Goal: Transaction & Acquisition: Obtain resource

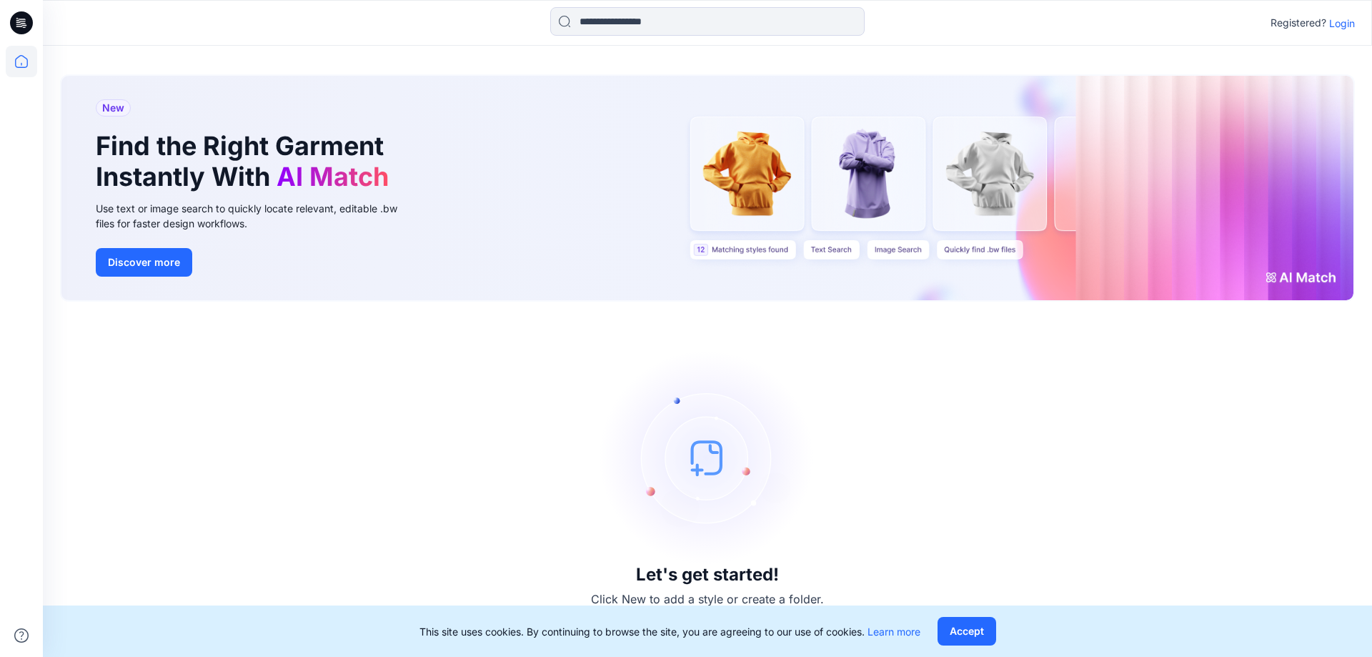
click at [1349, 18] on p "Login" at bounding box center [1342, 23] width 26 height 15
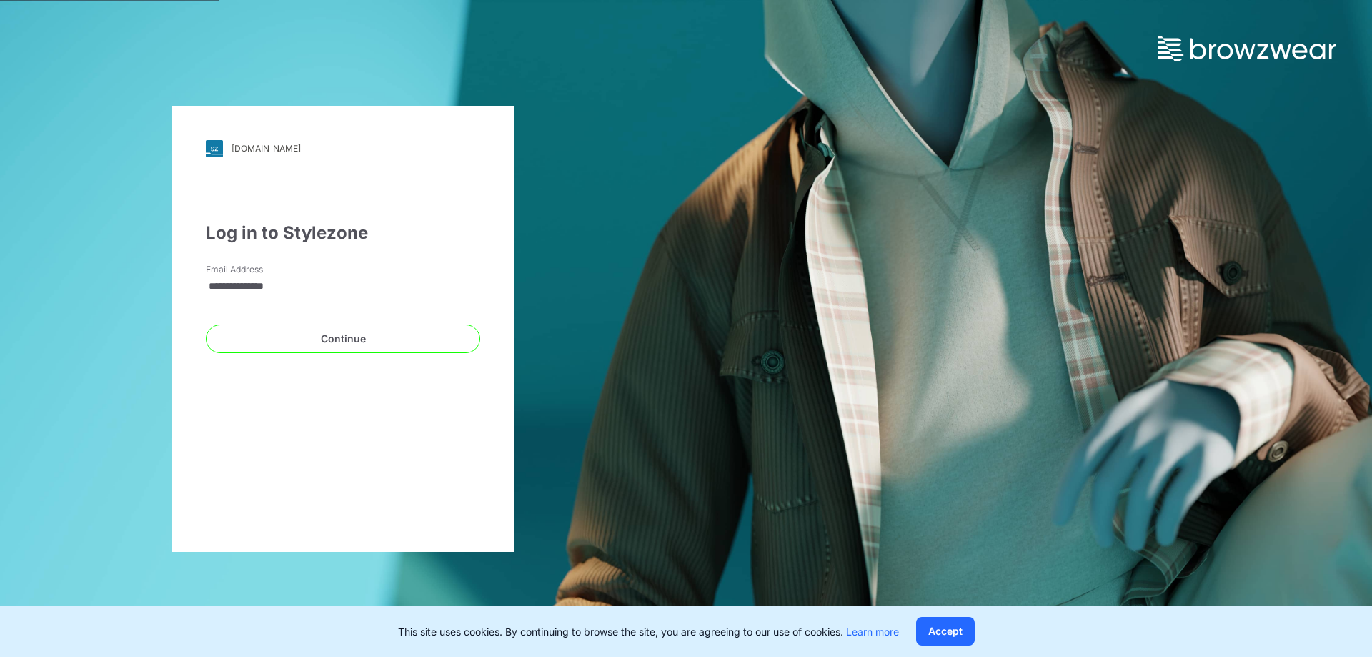
type input "**********"
click at [321, 336] on button "Continue" at bounding box center [343, 338] width 274 height 29
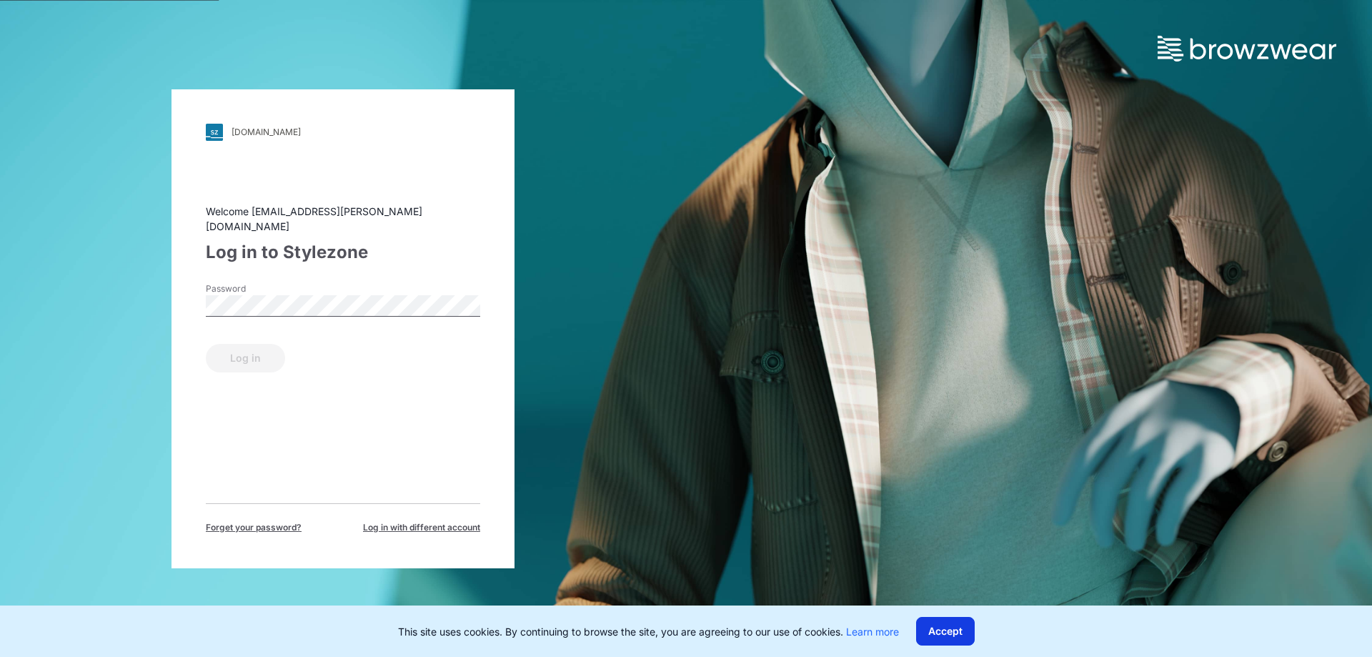
click at [939, 627] on button "Accept" at bounding box center [945, 631] width 59 height 29
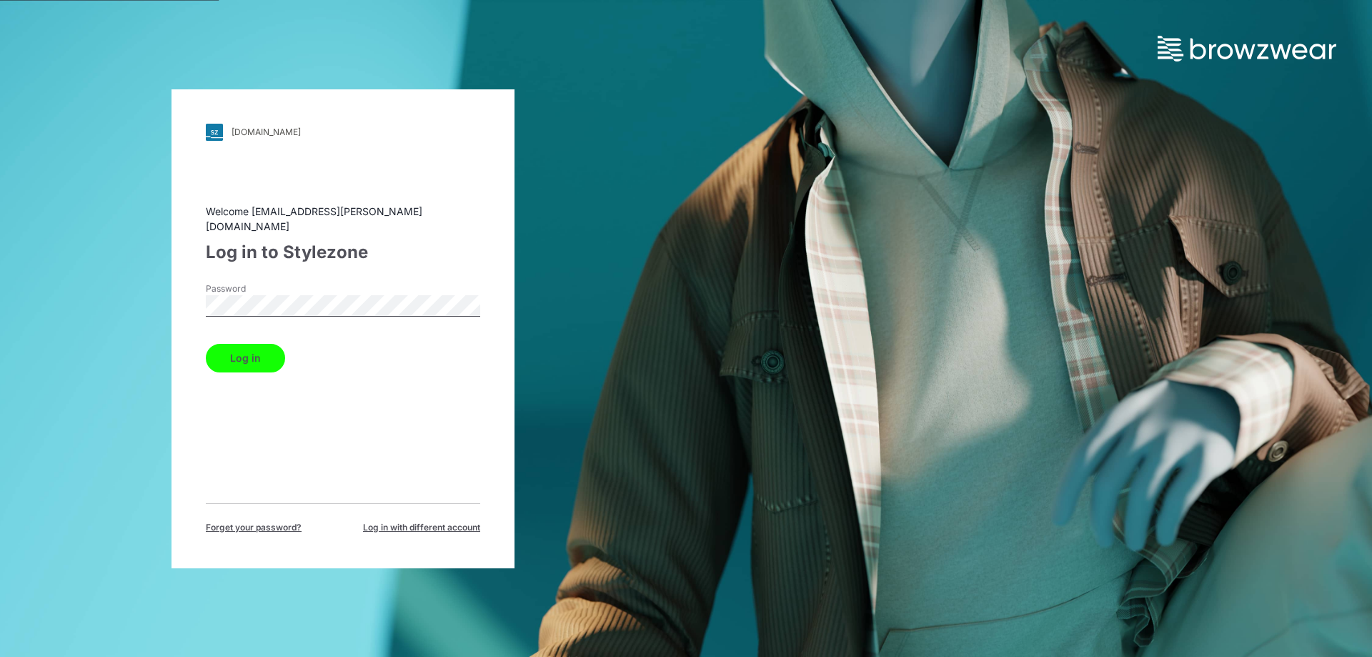
click at [206, 344] on button "Log in" at bounding box center [245, 358] width 79 height 29
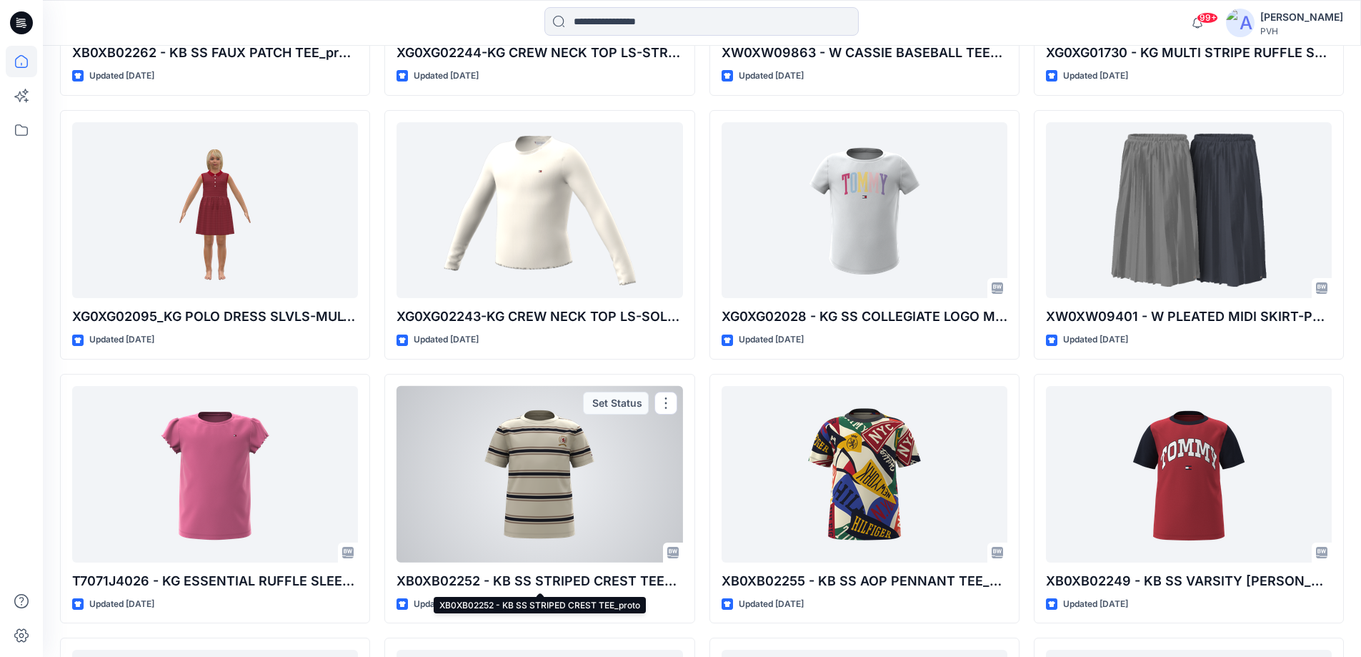
scroll to position [3226, 0]
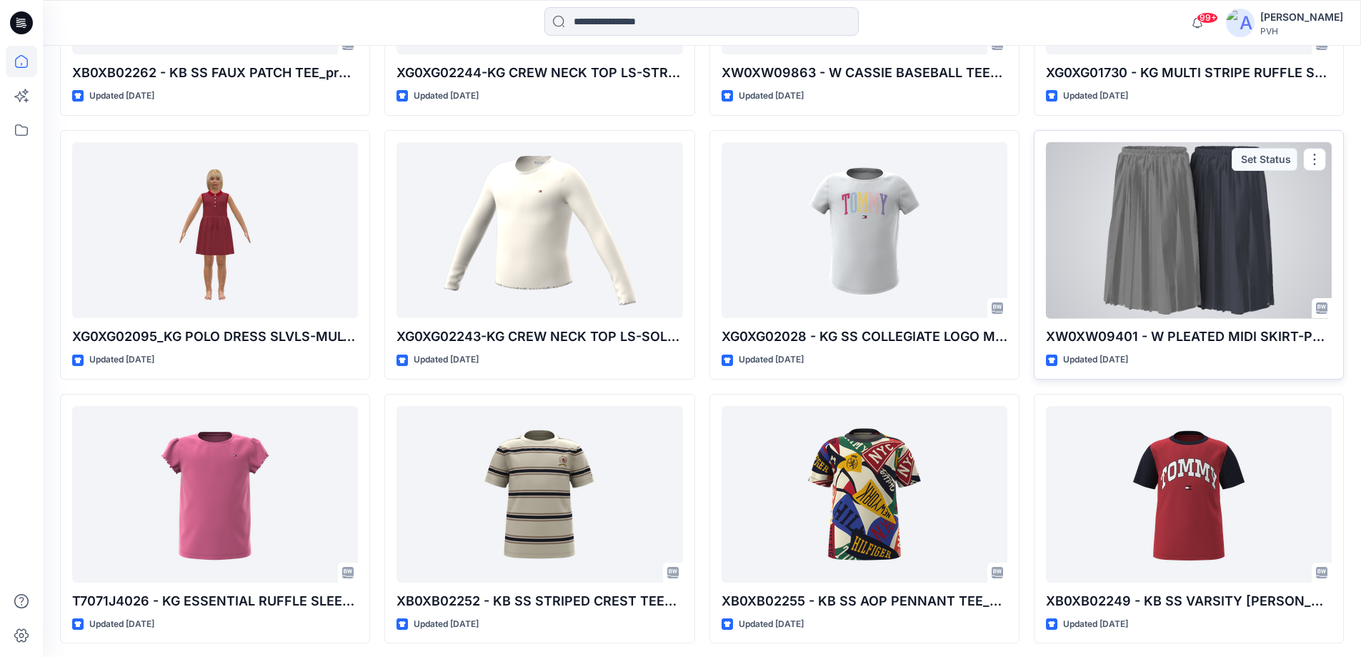
click at [1133, 261] on div at bounding box center [1189, 230] width 286 height 176
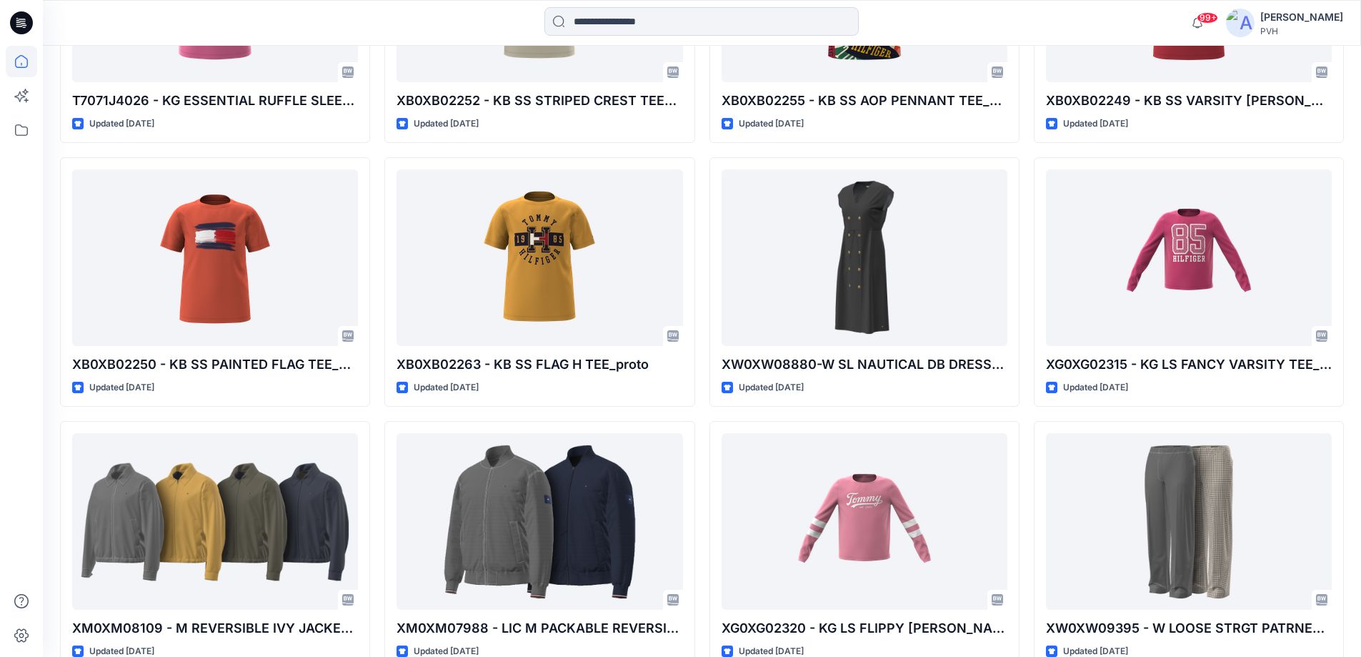
scroll to position [3808, 0]
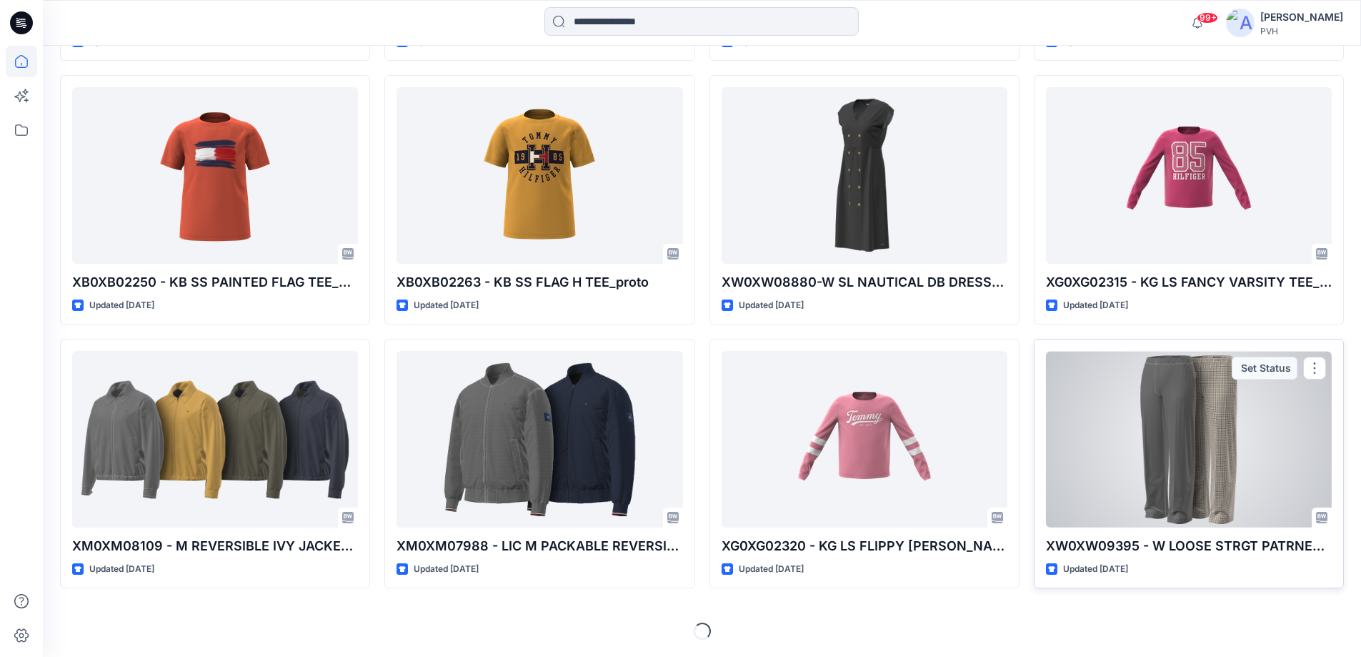
click at [1182, 453] on div at bounding box center [1189, 439] width 286 height 176
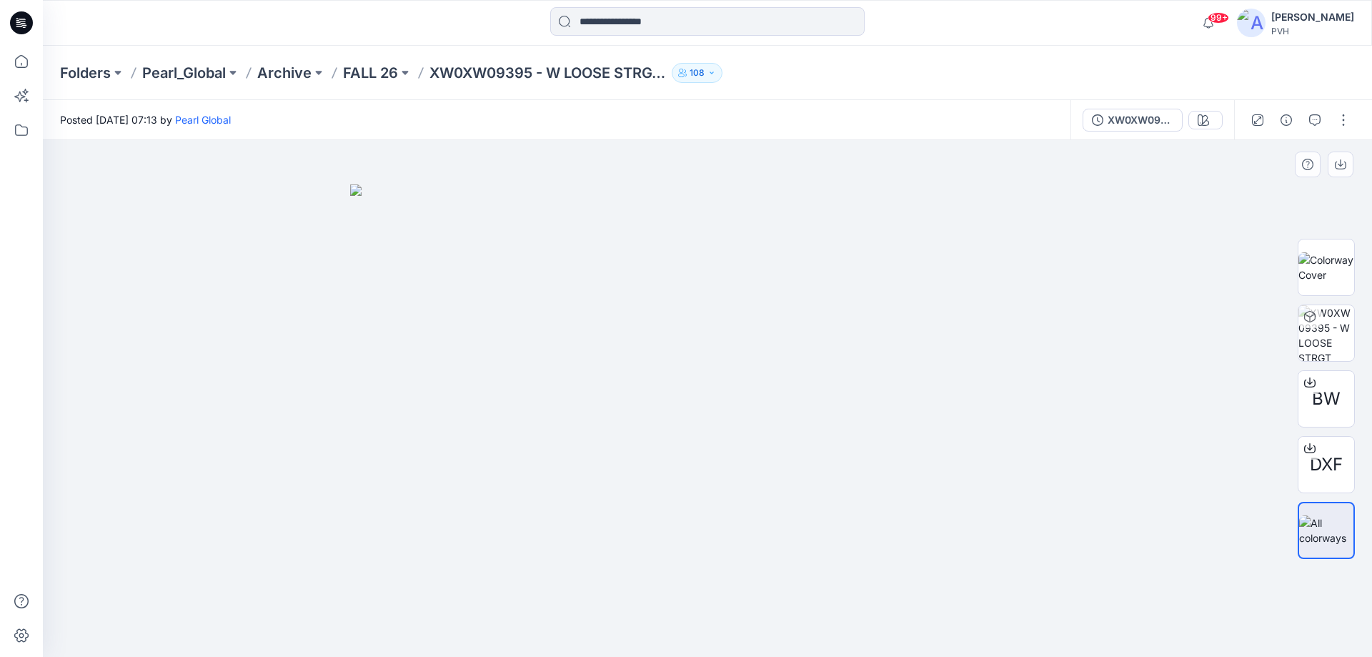
drag, startPoint x: 969, startPoint y: 431, endPoint x: 1039, endPoint y: 420, distance: 70.8
click at [1039, 420] on img at bounding box center [707, 420] width 714 height 473
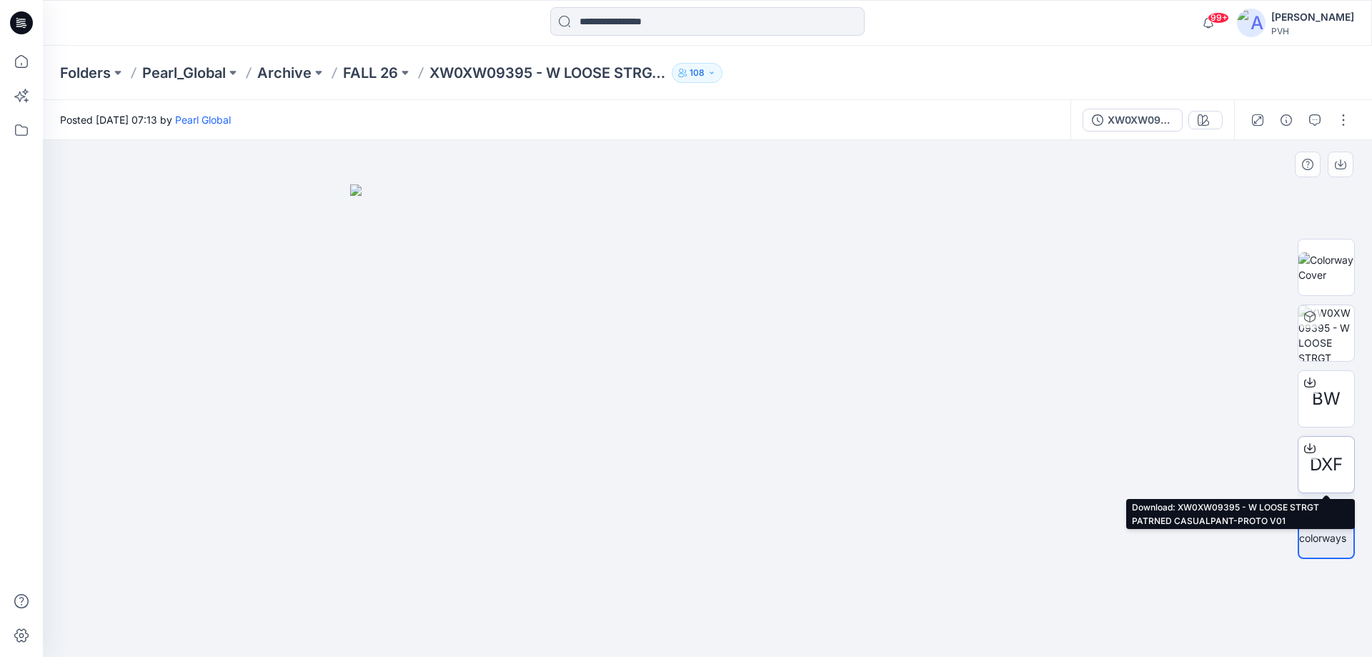
click at [1330, 462] on span "DXF" at bounding box center [1326, 465] width 33 height 26
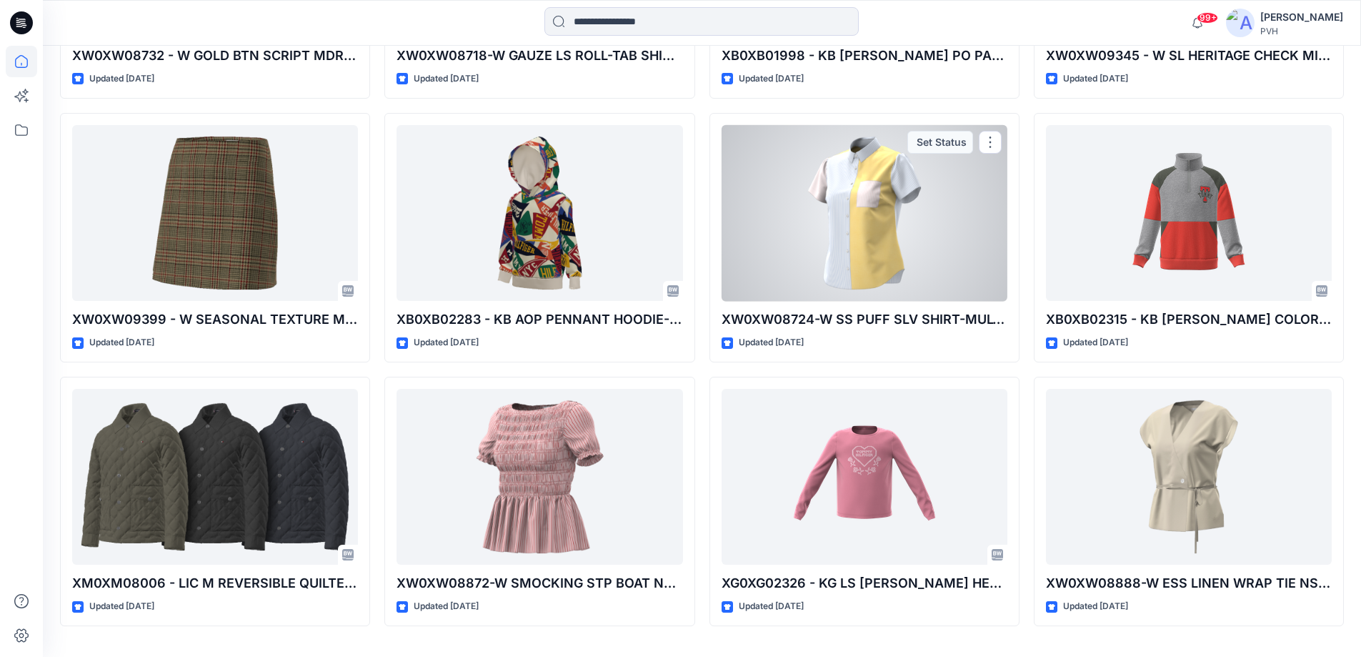
scroll to position [4599, 0]
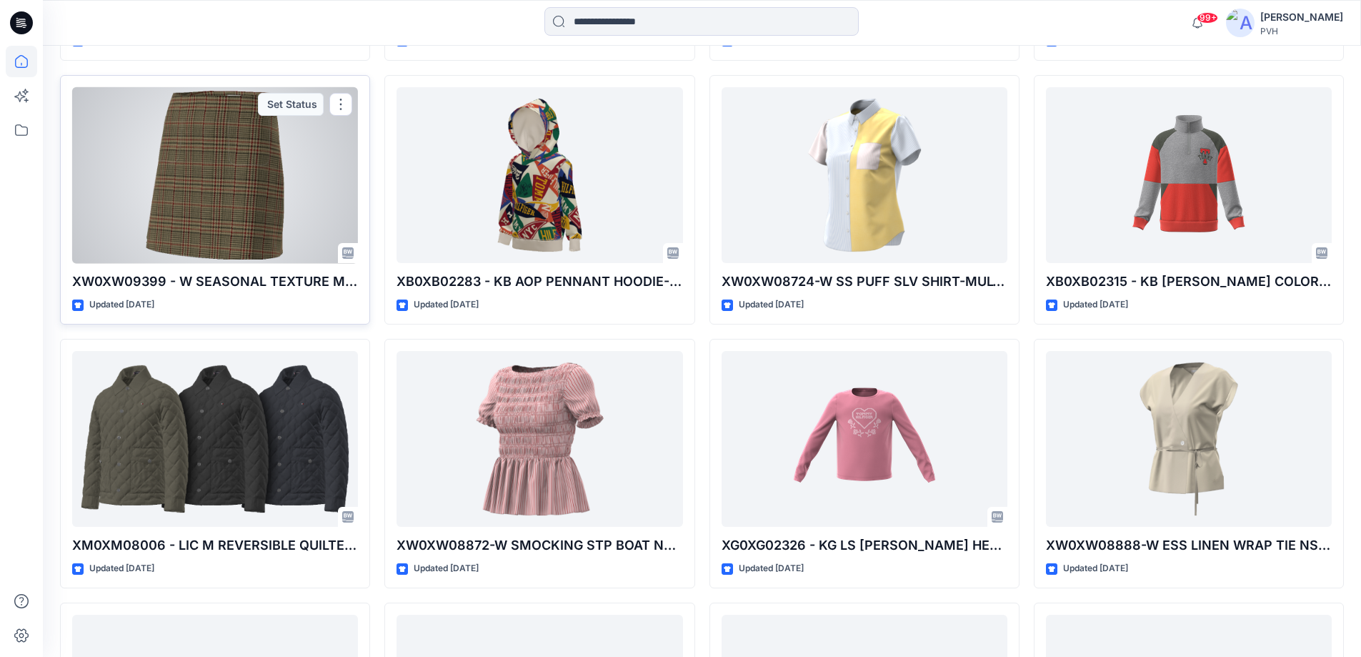
click at [205, 196] on div at bounding box center [215, 175] width 286 height 176
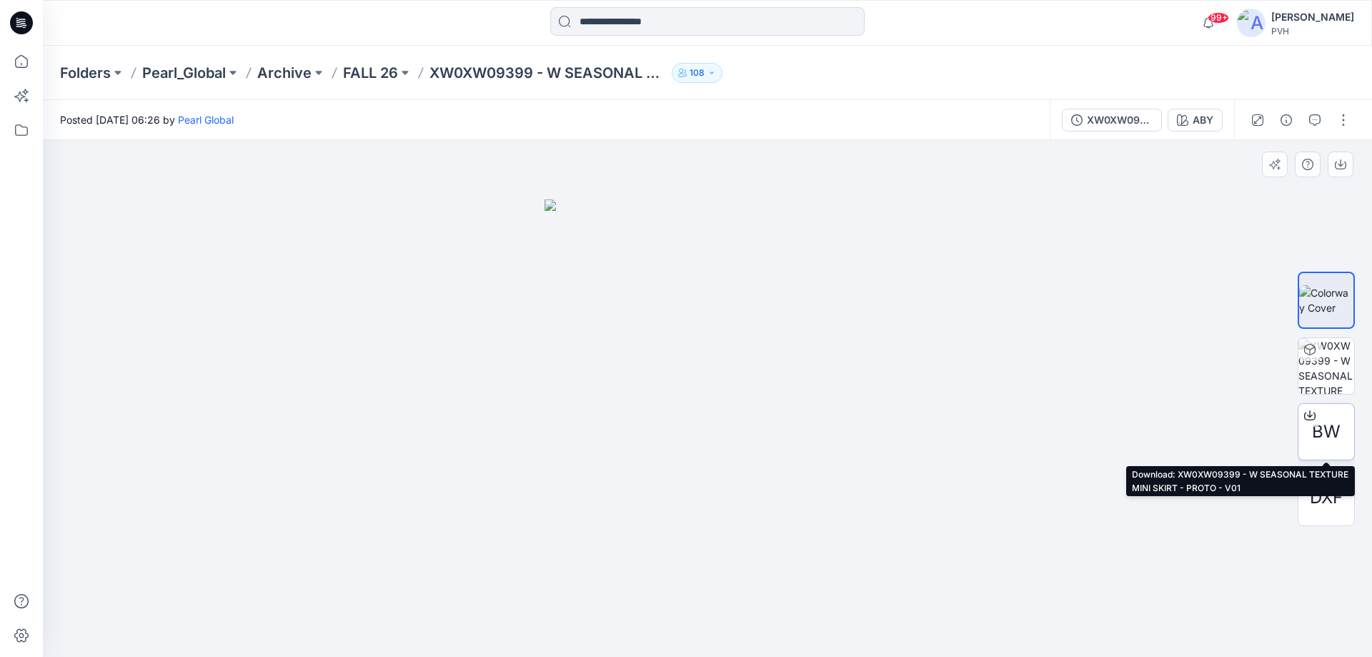
click at [1322, 426] on span "BW" at bounding box center [1326, 432] width 29 height 26
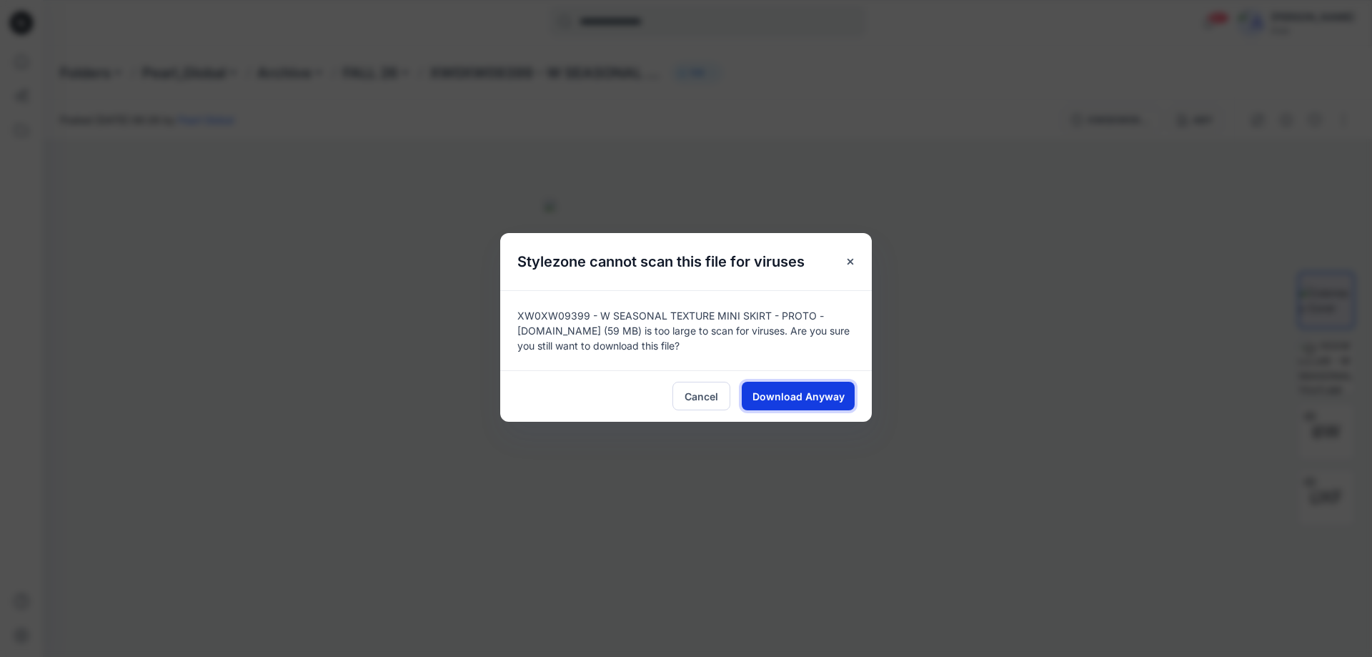
click at [807, 402] on span "Download Anyway" at bounding box center [798, 396] width 92 height 15
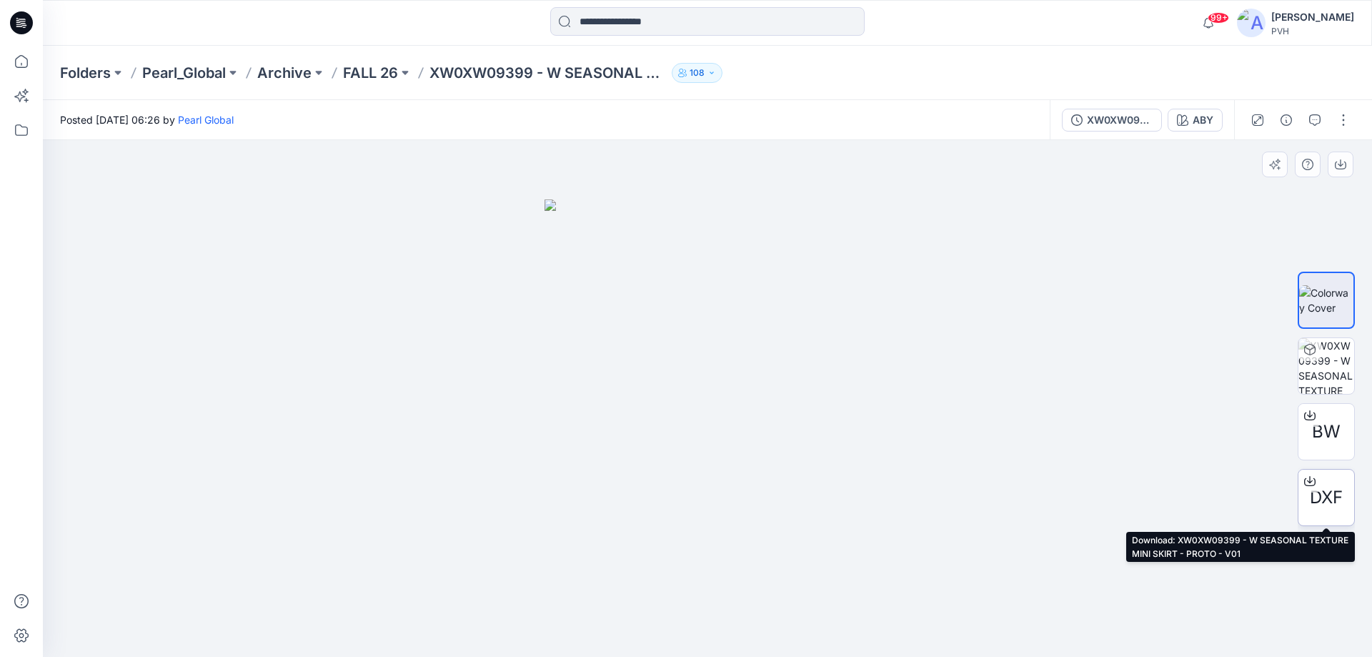
click at [1319, 492] on span "DXF" at bounding box center [1326, 497] width 33 height 26
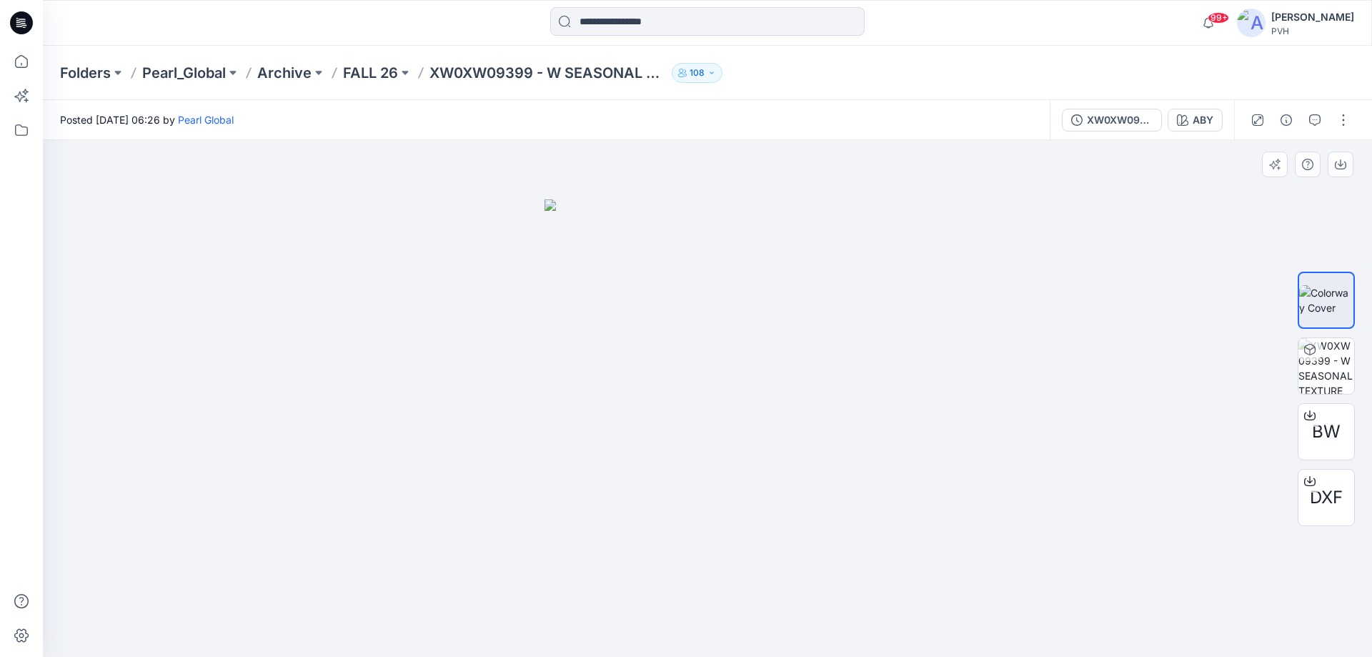
drag, startPoint x: 712, startPoint y: 389, endPoint x: 807, endPoint y: 381, distance: 95.3
click at [807, 381] on img at bounding box center [707, 428] width 326 height 458
drag, startPoint x: 621, startPoint y: 420, endPoint x: 832, endPoint y: 438, distance: 212.2
click at [832, 438] on img at bounding box center [707, 428] width 326 height 458
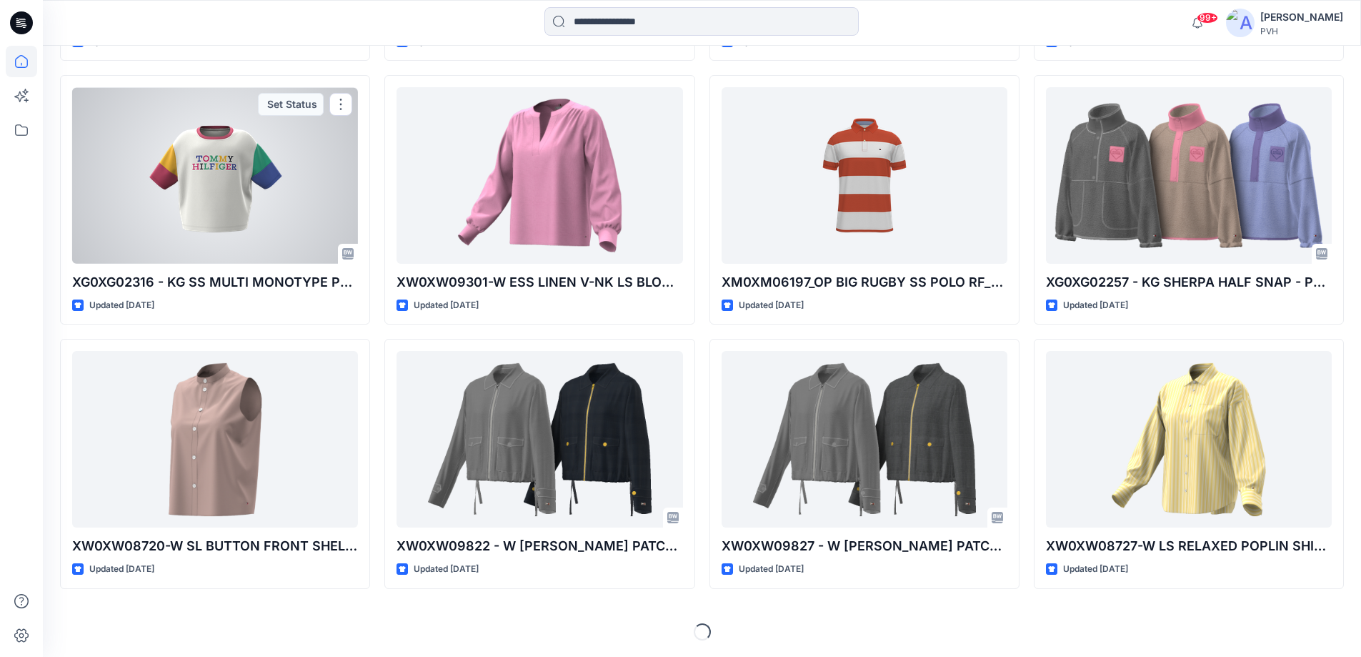
scroll to position [5391, 0]
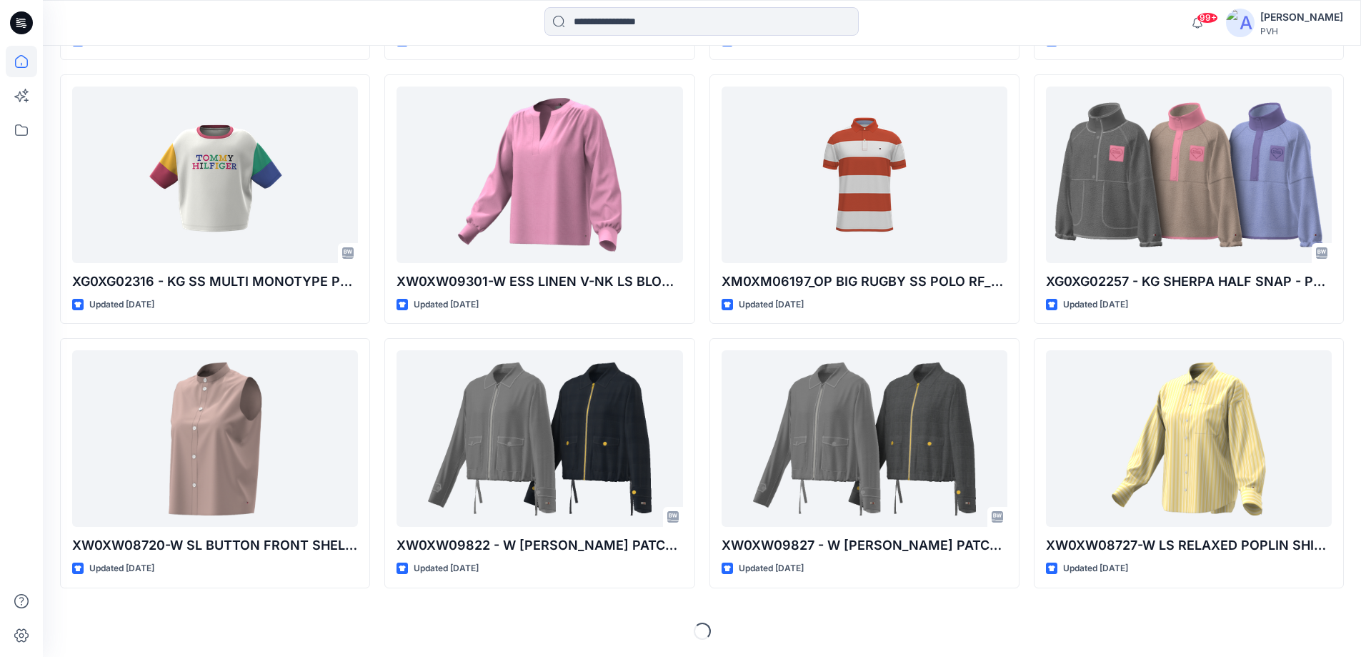
click at [26, 16] on icon at bounding box center [21, 22] width 23 height 23
click at [11, 124] on icon at bounding box center [21, 129] width 31 height 31
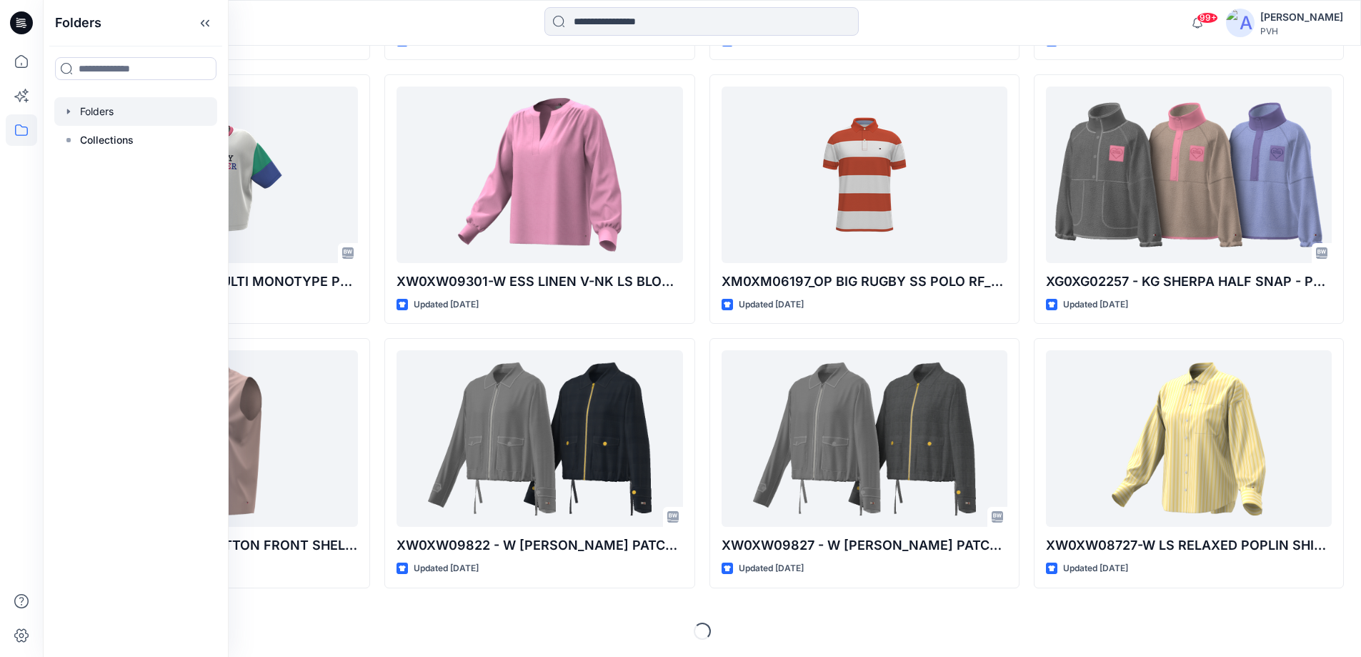
click at [113, 115] on div at bounding box center [135, 111] width 163 height 29
